Goal: Information Seeking & Learning: Check status

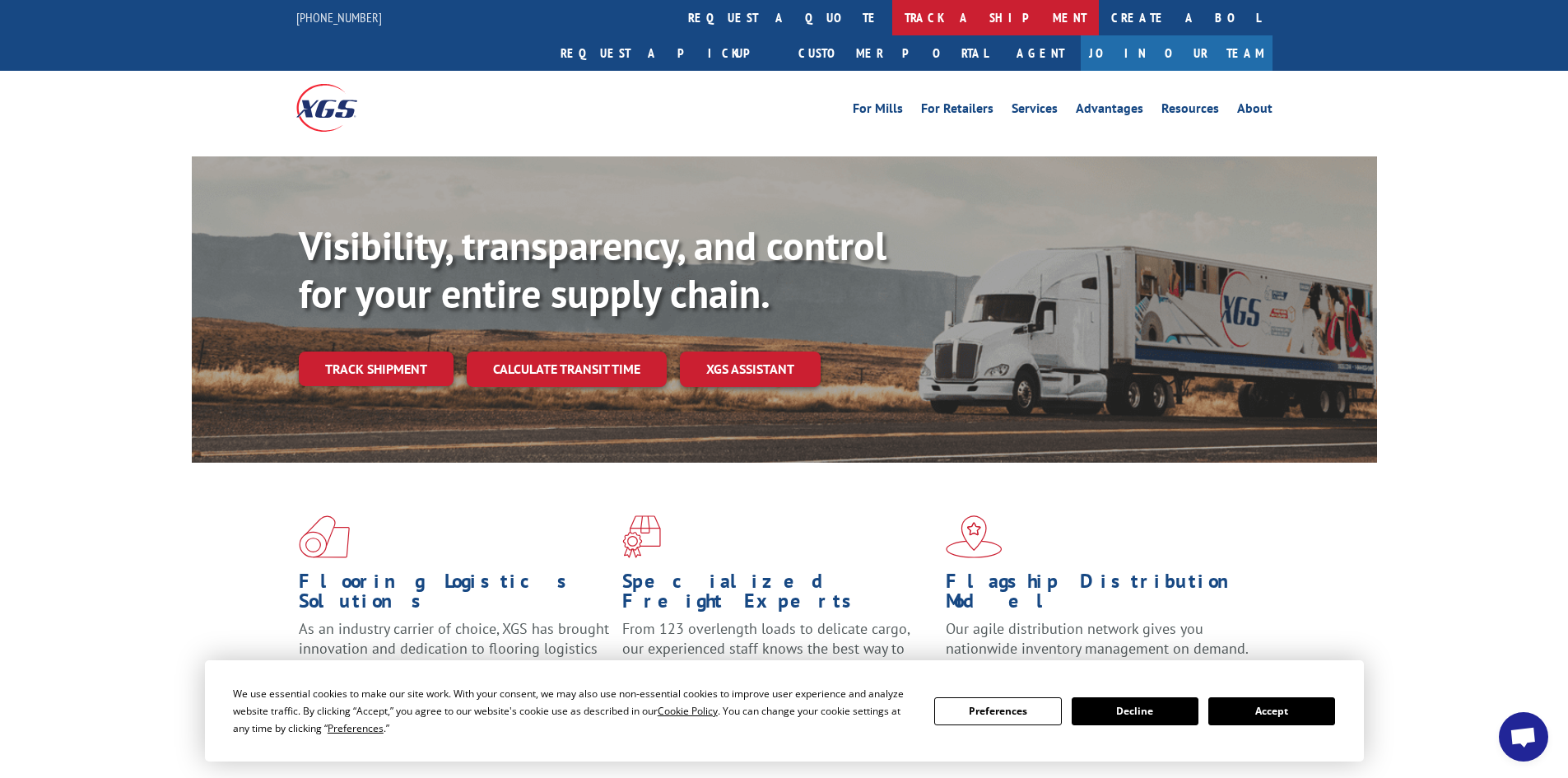
click at [892, 23] on link "track a shipment" at bounding box center [995, 17] width 207 height 36
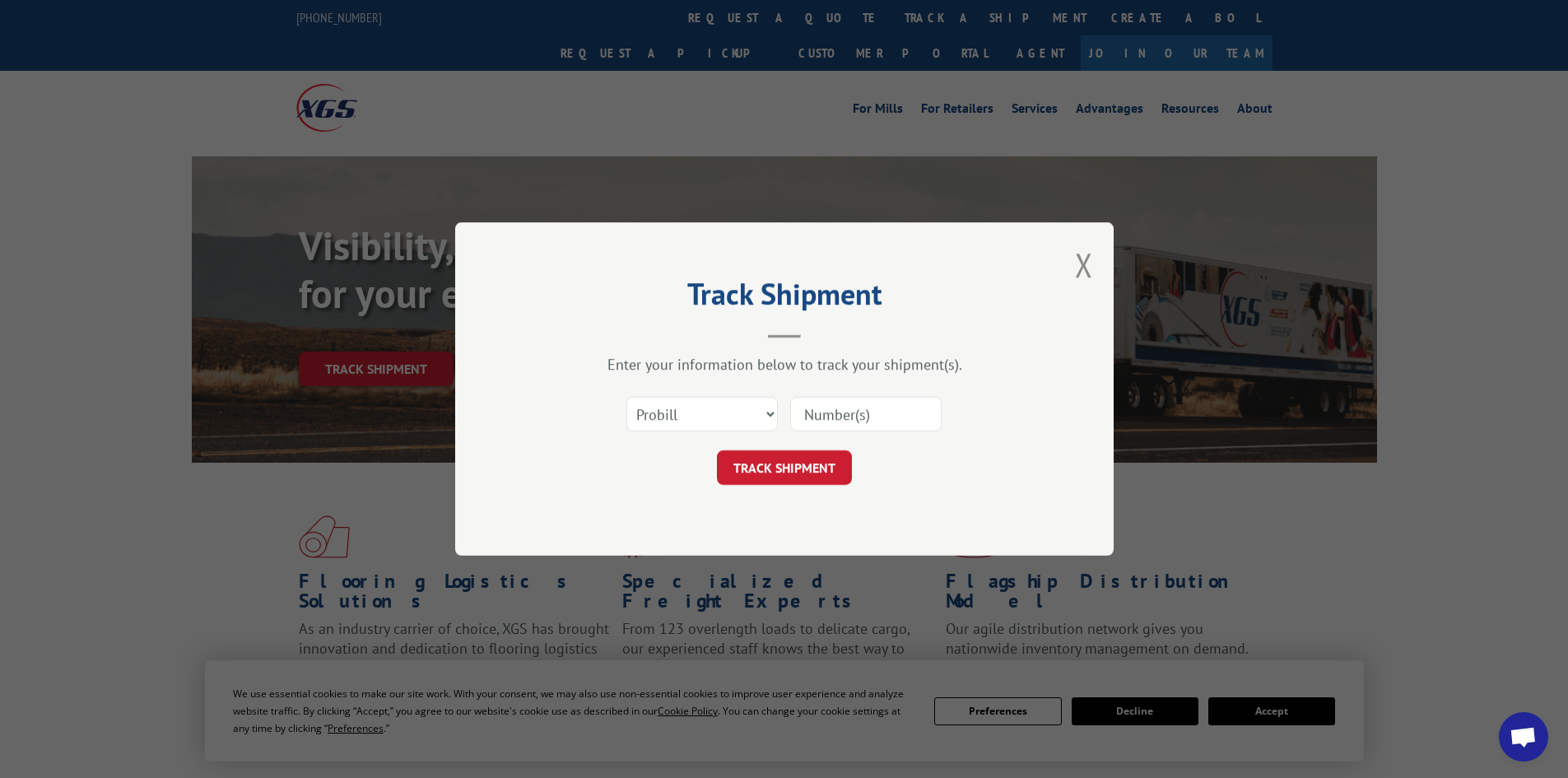
click at [833, 415] on input at bounding box center [866, 414] width 152 height 35
type input "15986044"
click button "TRACK SHIPMENT" at bounding box center [784, 467] width 135 height 35
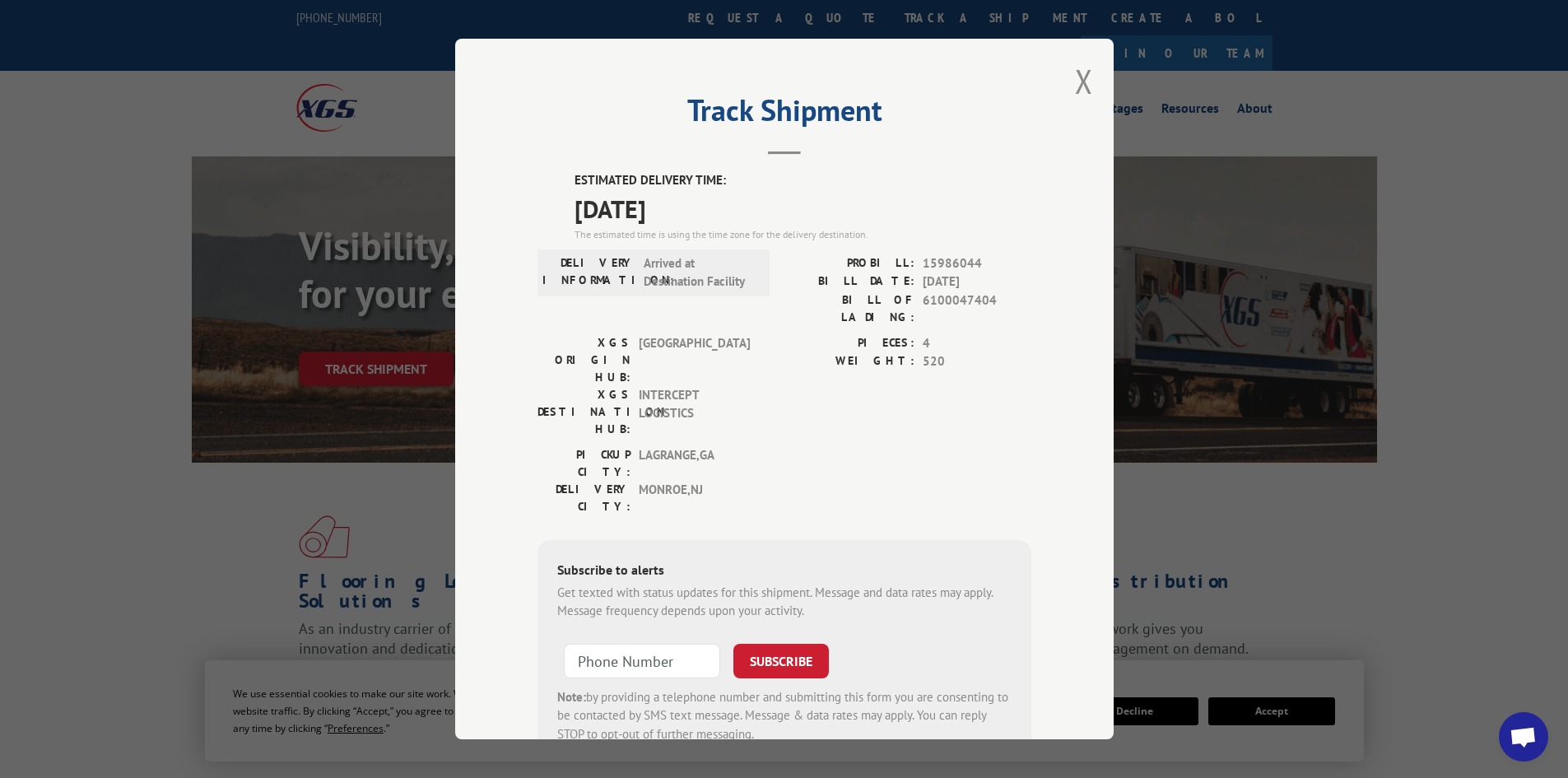
click at [1090, 87] on div "Track Shipment ESTIMATED DELIVERY TIME: [DATE] The estimated time is using the …" at bounding box center [784, 389] width 659 height 701
click at [1080, 73] on button "Close modal" at bounding box center [1083, 81] width 18 height 43
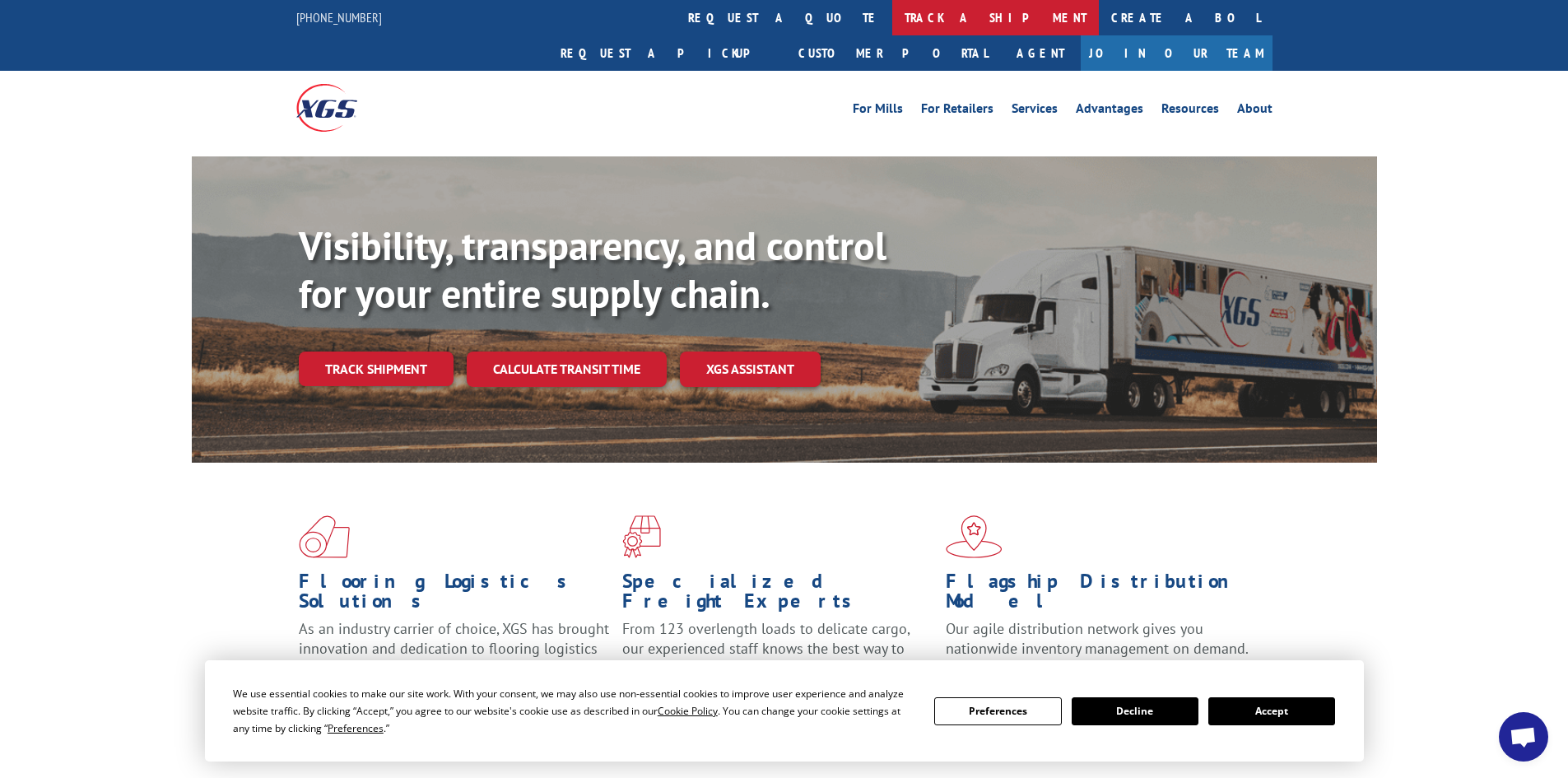
click at [892, 20] on link "track a shipment" at bounding box center [995, 17] width 207 height 36
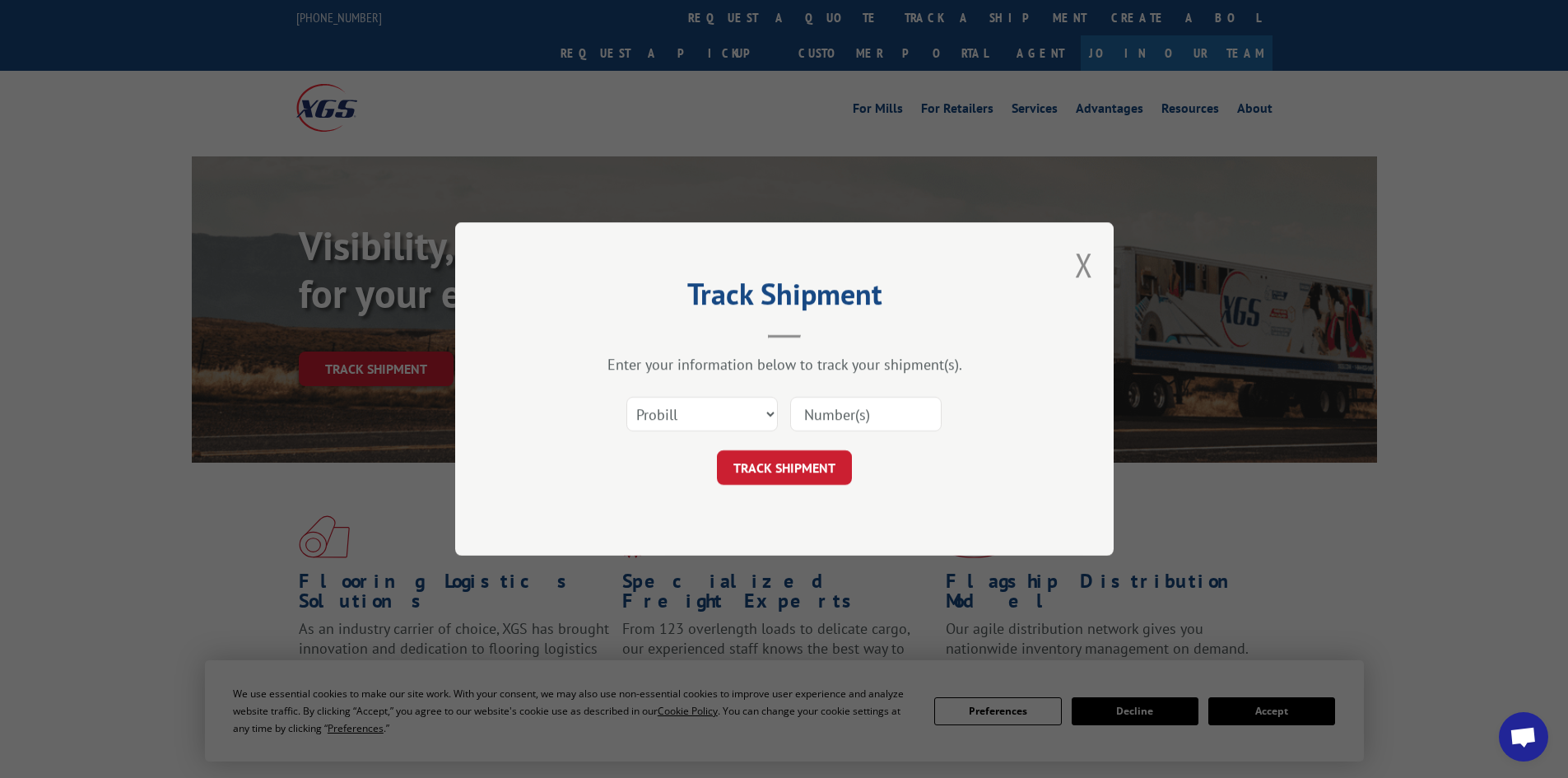
click at [911, 404] on input at bounding box center [866, 414] width 152 height 35
type input "15987055"
click button "TRACK SHIPMENT" at bounding box center [784, 467] width 135 height 35
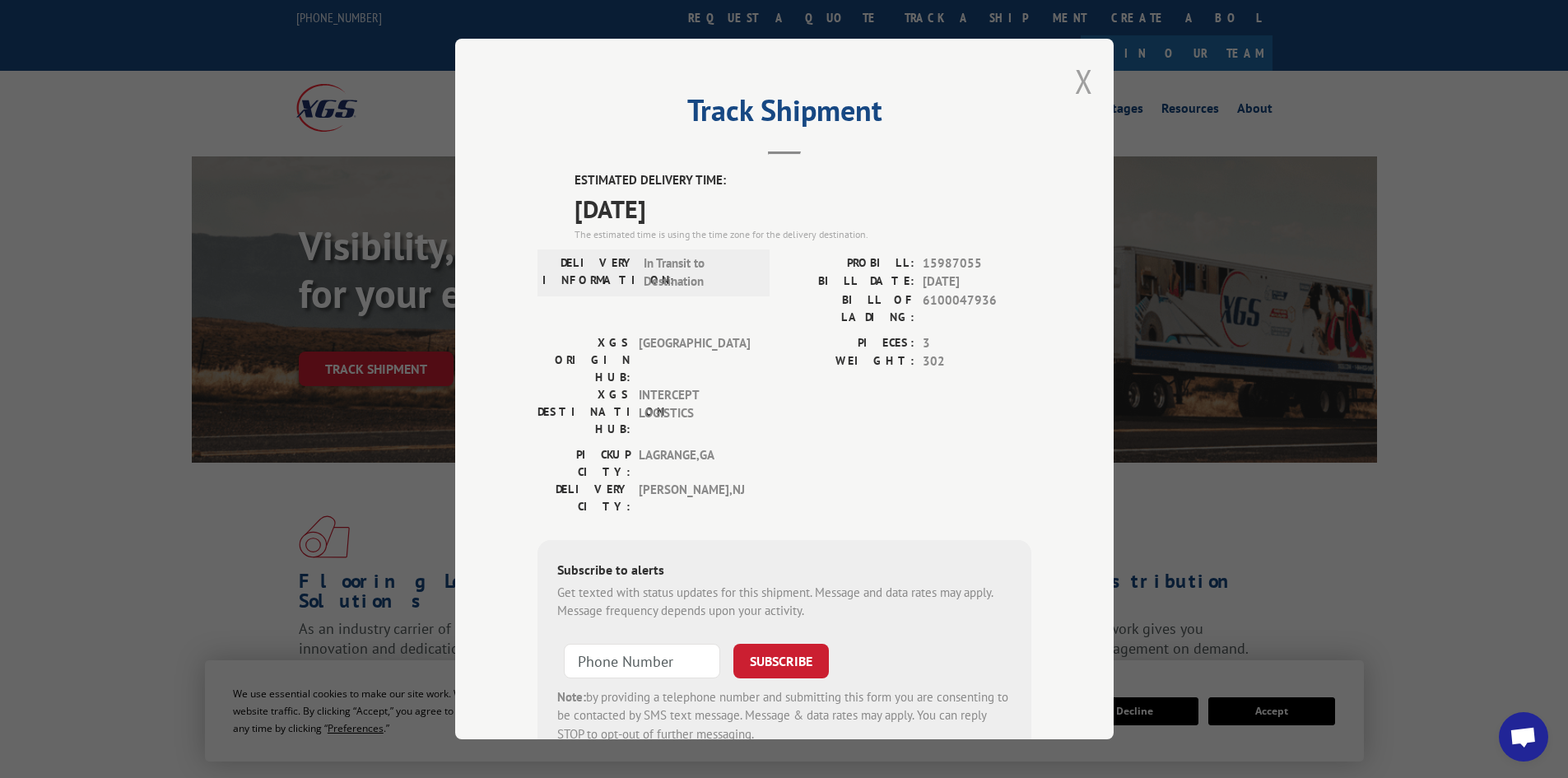
click at [1081, 80] on button "Close modal" at bounding box center [1083, 81] width 18 height 43
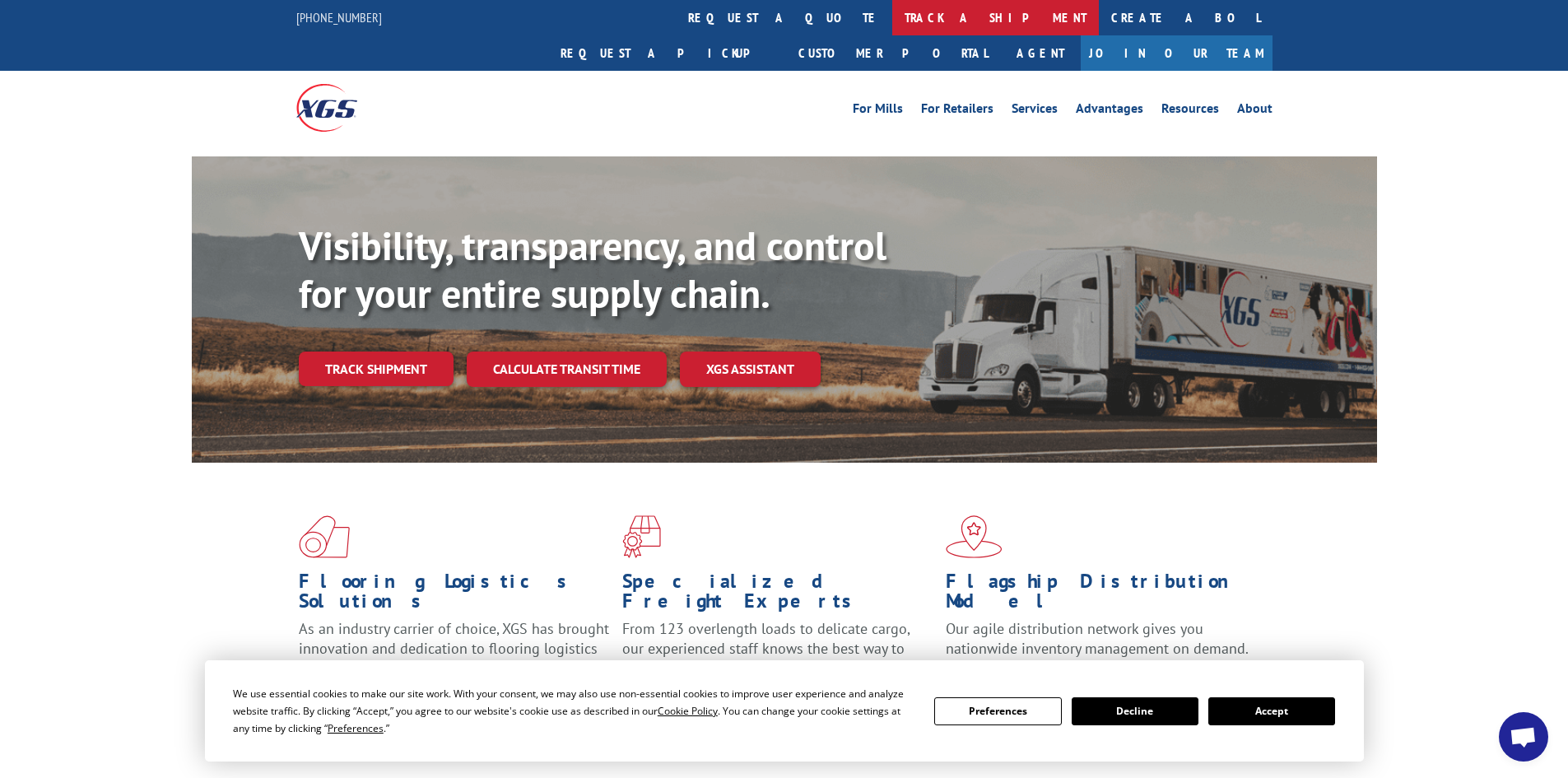
click at [892, 9] on link "track a shipment" at bounding box center [995, 17] width 207 height 36
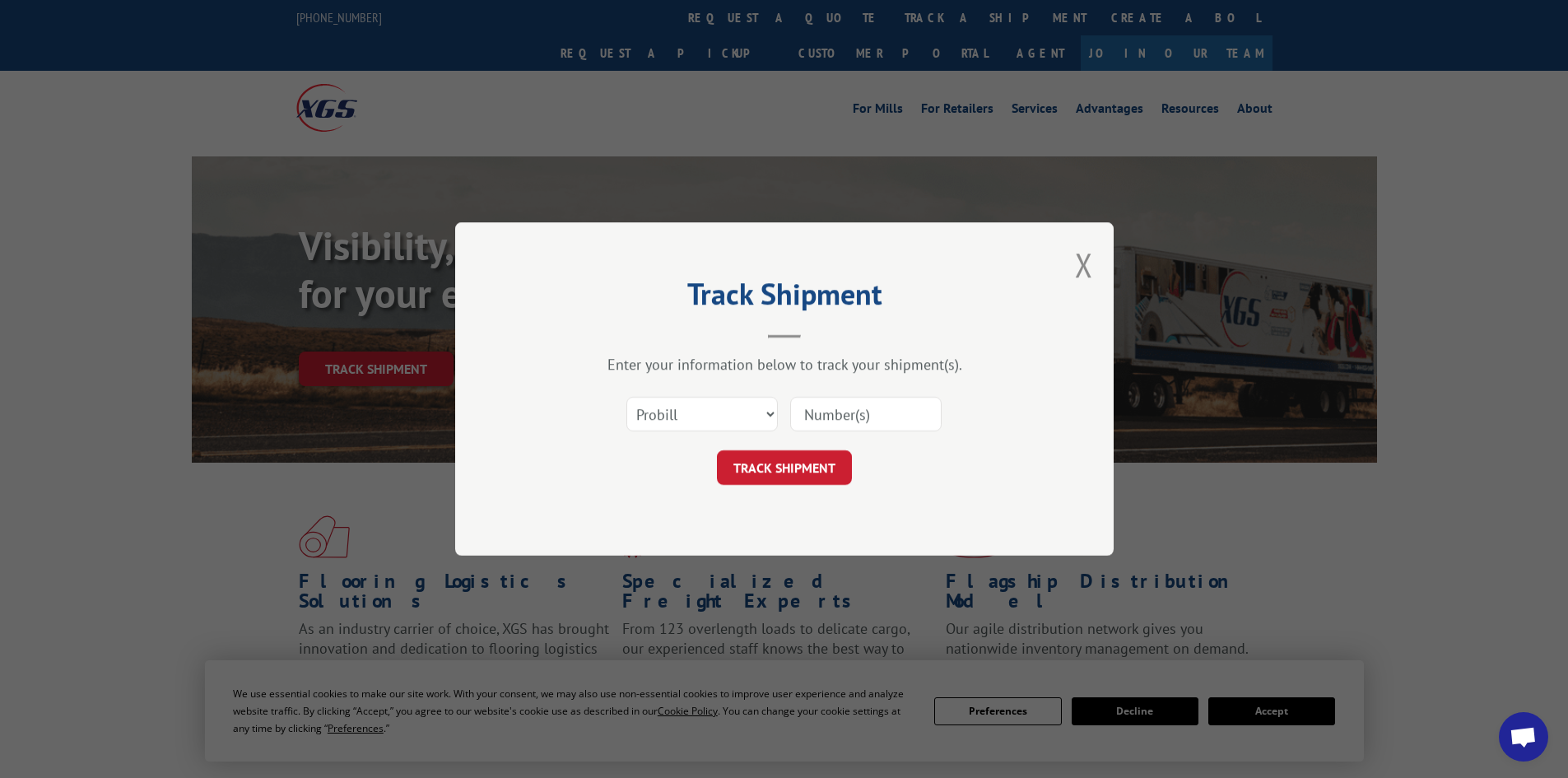
click at [911, 405] on input at bounding box center [866, 414] width 152 height 35
type input "6"
type input "15987269"
click button "TRACK SHIPMENT" at bounding box center [784, 467] width 135 height 35
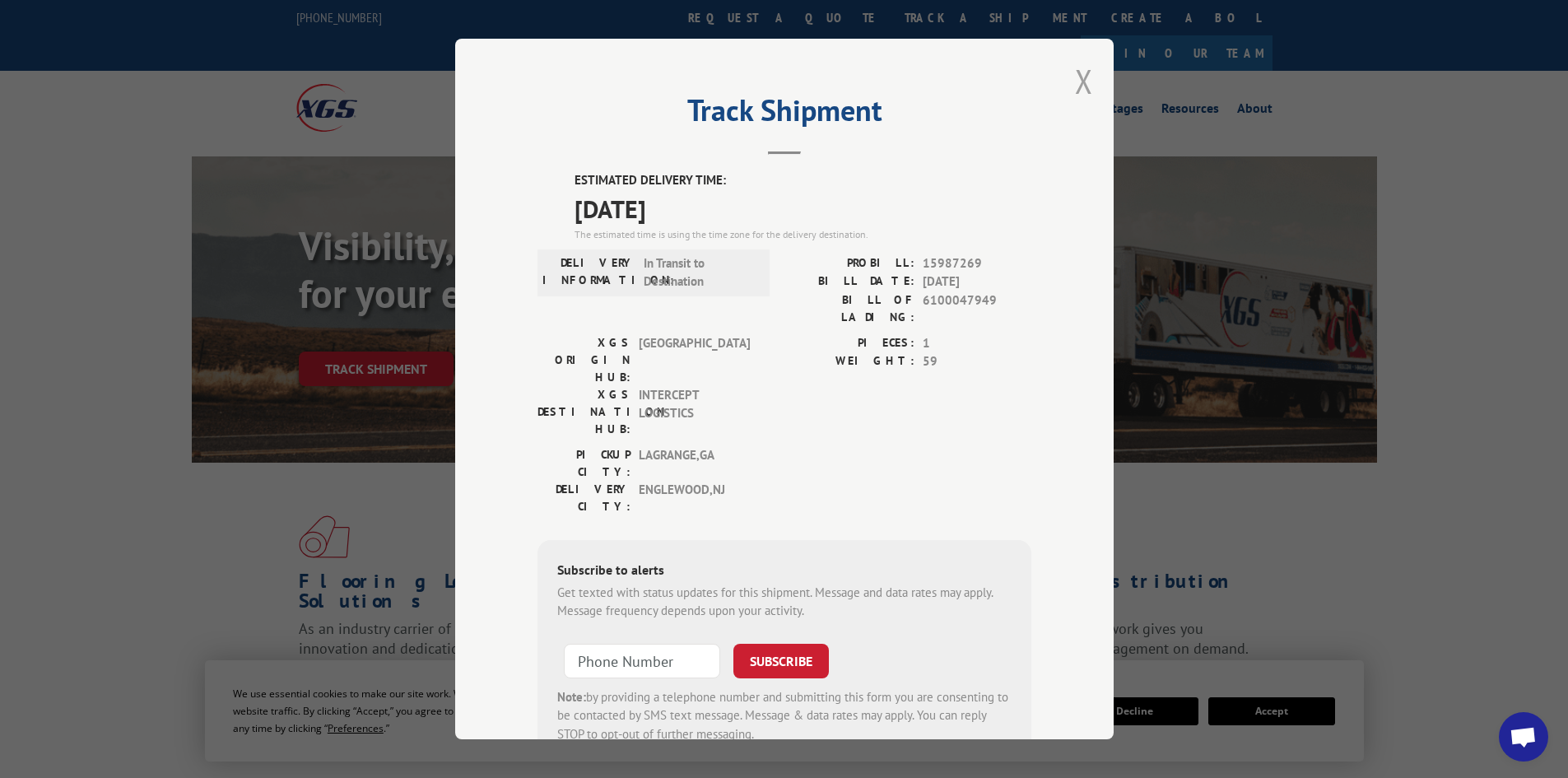
click at [1075, 82] on button "Close modal" at bounding box center [1083, 81] width 18 height 43
